Goal: Contribute content: Add original content to the website for others to see

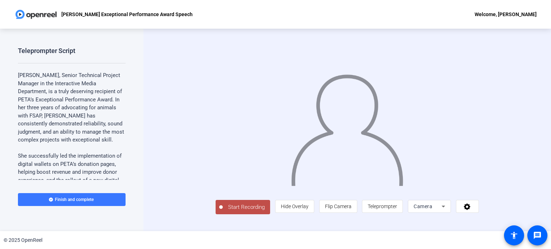
scroll to position [11, 0]
click at [223, 212] on span "Start Recording" at bounding box center [246, 207] width 47 height 8
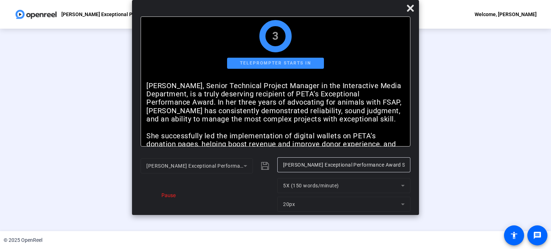
scroll to position [1, 0]
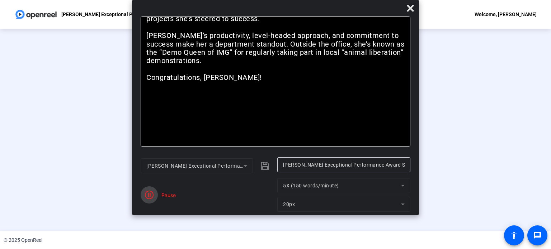
click at [146, 195] on icon "button" at bounding box center [149, 195] width 9 height 9
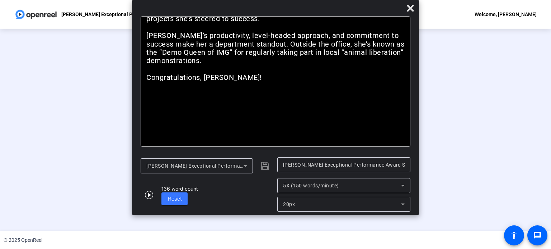
click at [513, 144] on div "Stop Recording 00:00:57 person Hide Overlay flip Flip Camera article Teleprompt…" at bounding box center [275, 130] width 551 height 203
click at [413, 5] on icon at bounding box center [410, 8] width 7 height 7
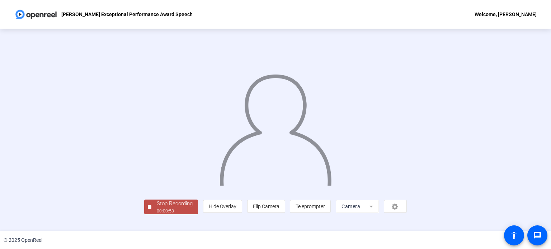
scroll to position [28, 0]
click at [157, 208] on div "Stop Recording" at bounding box center [175, 204] width 36 height 8
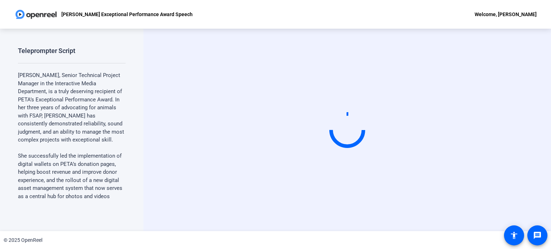
scroll to position [0, 0]
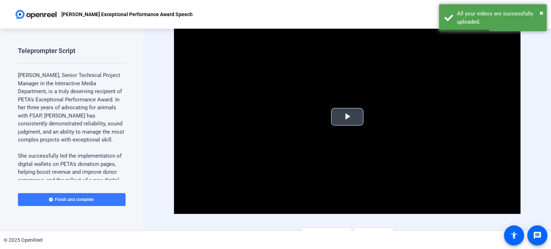
click at [347, 117] on span "Video Player" at bounding box center [347, 117] width 0 height 0
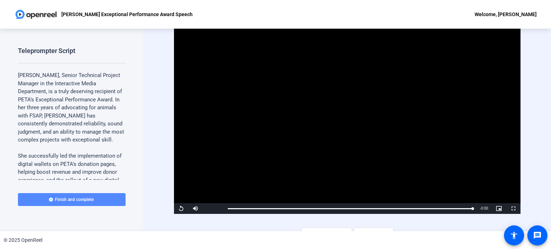
click at [76, 199] on span "Finish and complete" at bounding box center [74, 200] width 39 height 6
